Goal: Task Accomplishment & Management: Use online tool/utility

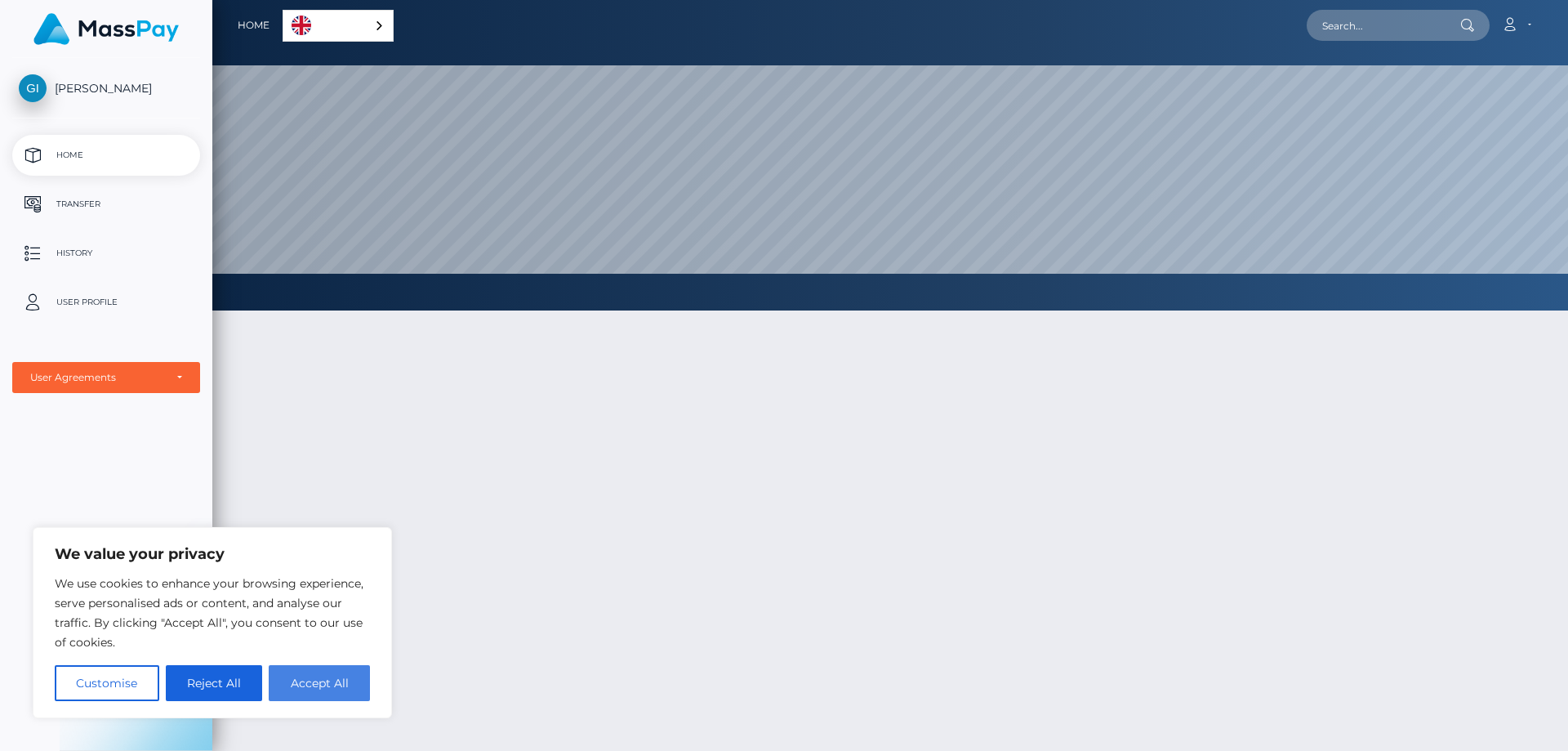
click at [316, 685] on button "Accept All" at bounding box center [319, 683] width 101 height 36
checkbox input "true"
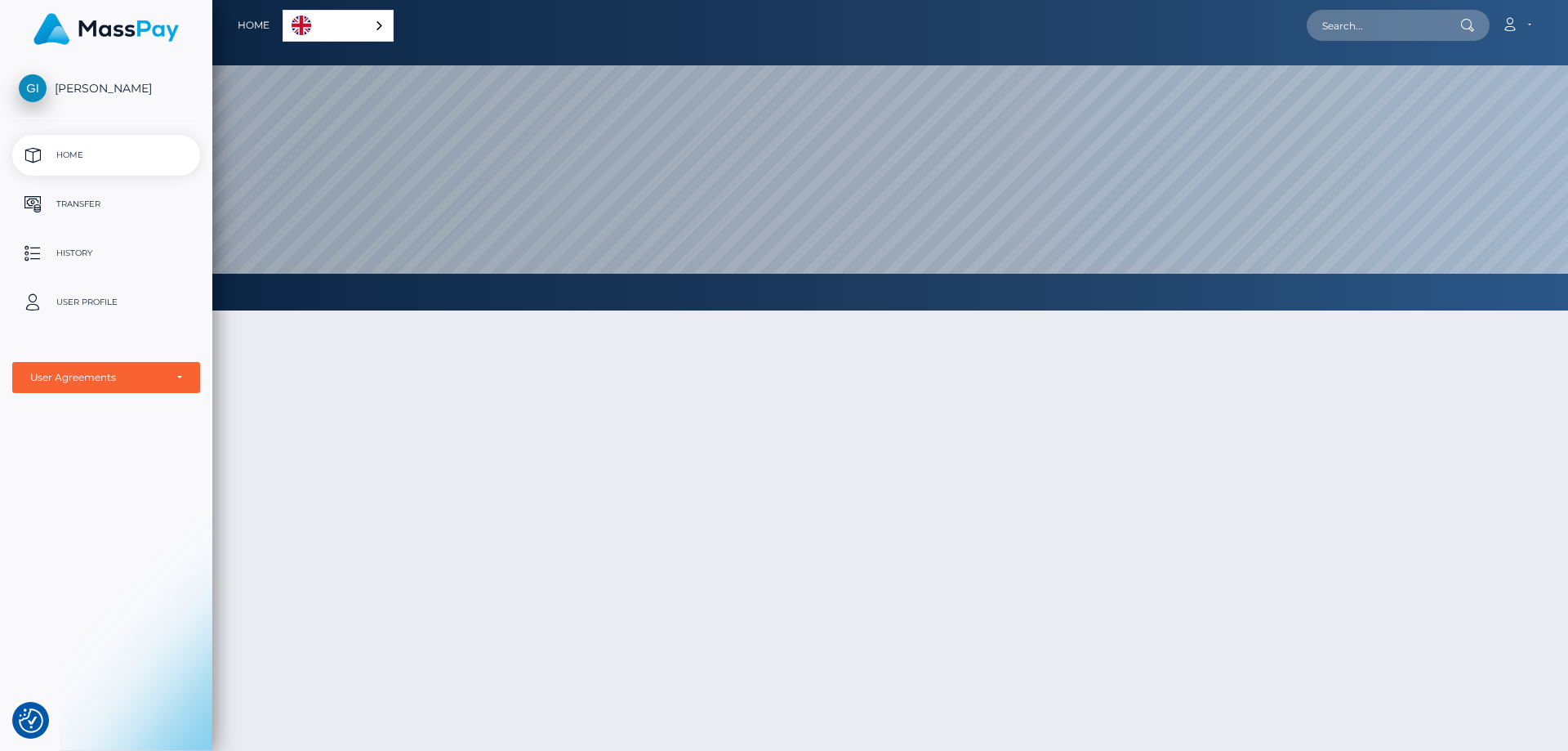
click at [339, 30] on link "English" at bounding box center [338, 26] width 110 height 31
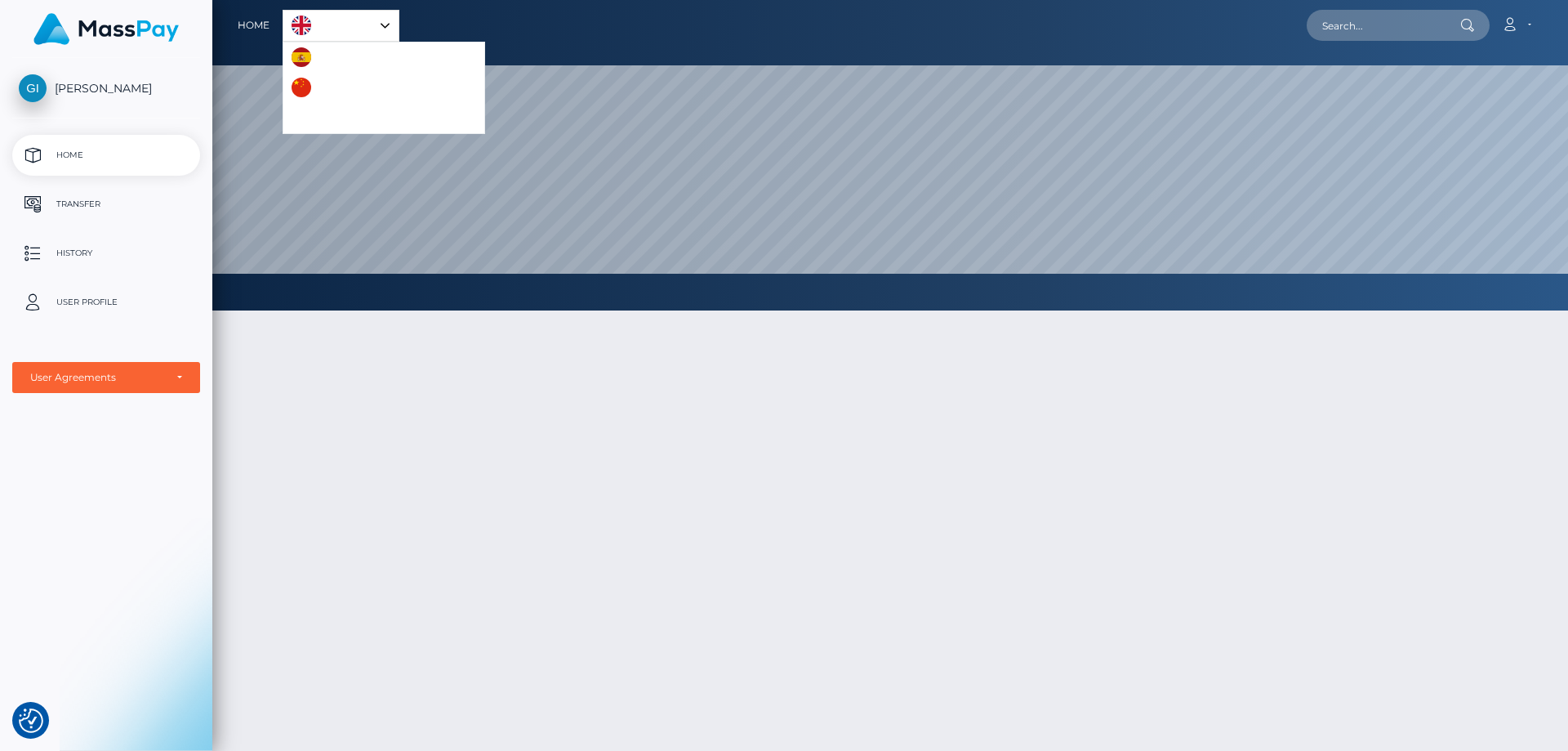
click at [349, 31] on link "English" at bounding box center [341, 26] width 115 height 31
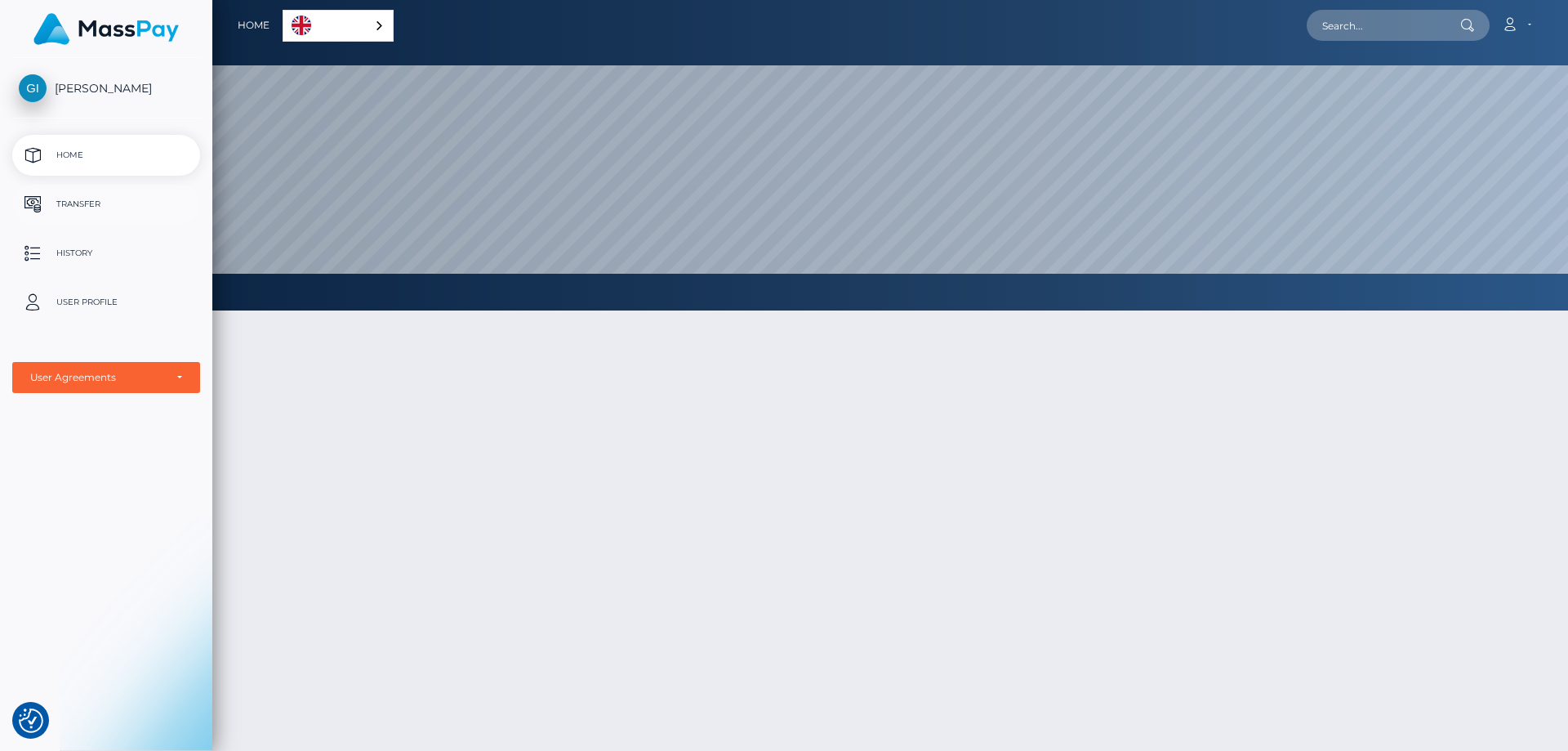
click at [42, 208] on p "Transfer" at bounding box center [106, 205] width 175 height 25
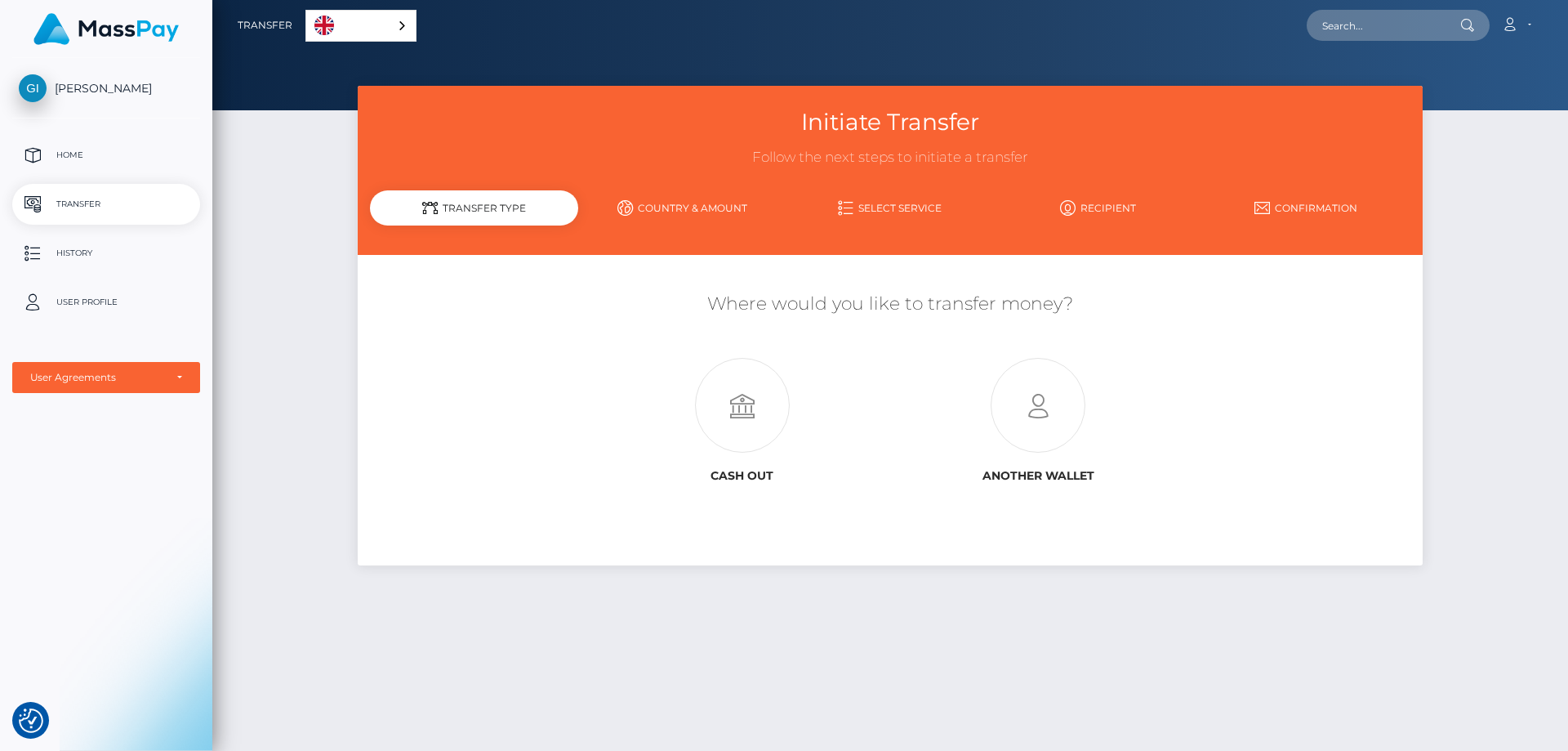
click at [708, 208] on link "Country & Amount" at bounding box center [682, 208] width 208 height 29
click at [888, 208] on link "Select Service" at bounding box center [891, 208] width 208 height 29
click at [752, 395] on icon at bounding box center [742, 406] width 295 height 95
click at [1050, 412] on icon at bounding box center [1038, 406] width 295 height 95
